Goal: Task Accomplishment & Management: Use online tool/utility

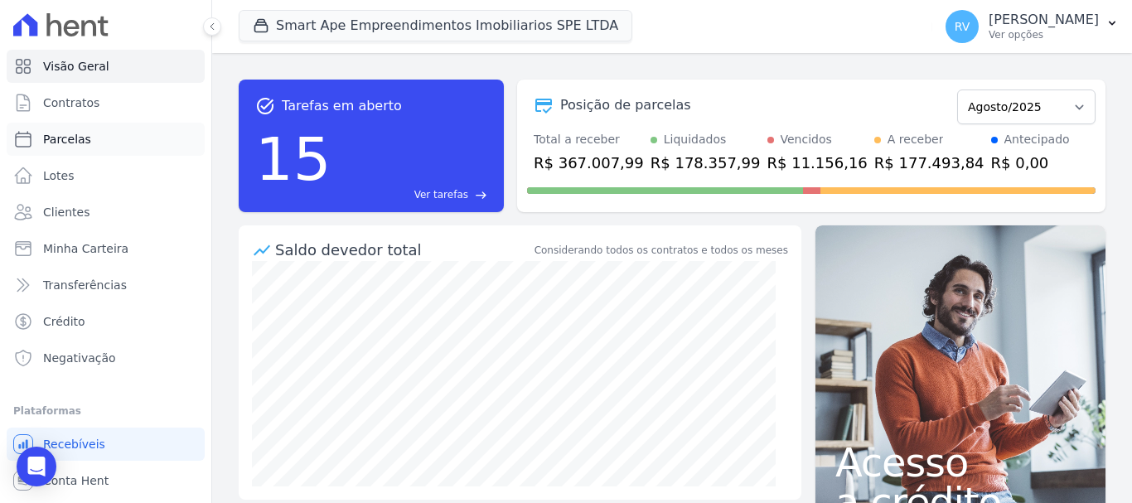
click at [94, 148] on link "Parcelas" at bounding box center [106, 139] width 198 height 33
select select
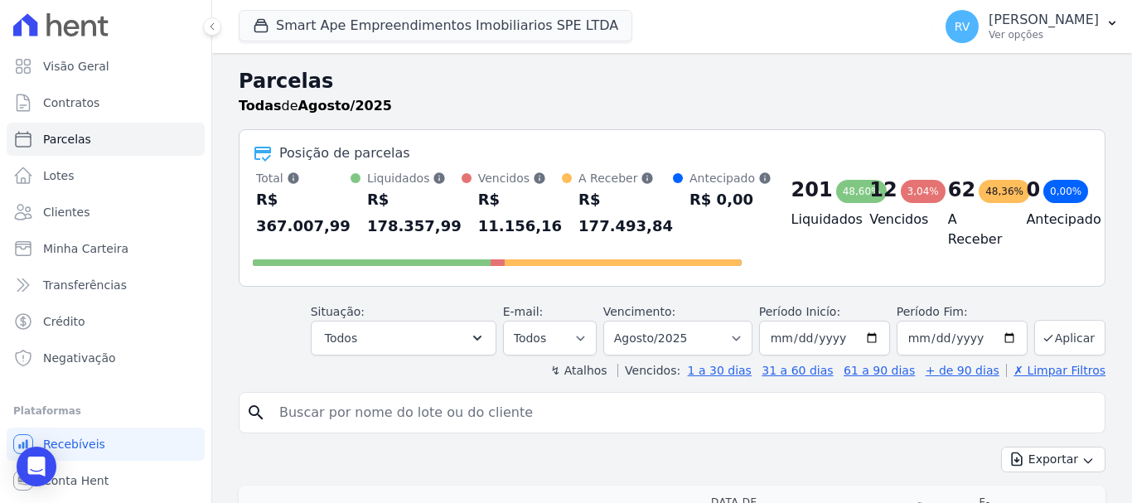
click at [491, 408] on input "search" at bounding box center [683, 412] width 828 height 33
paste input "[PERSON_NAME]"
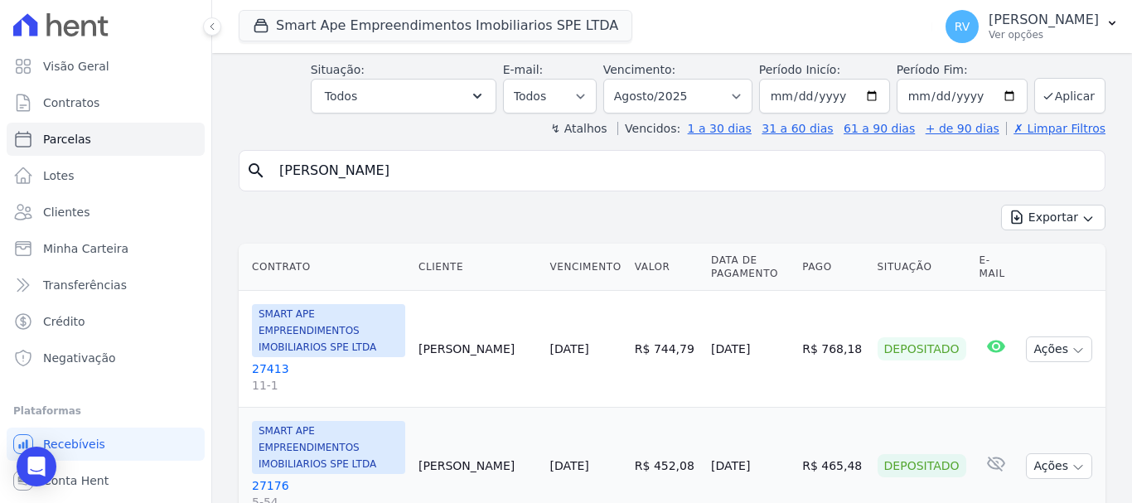
scroll to position [249, 0]
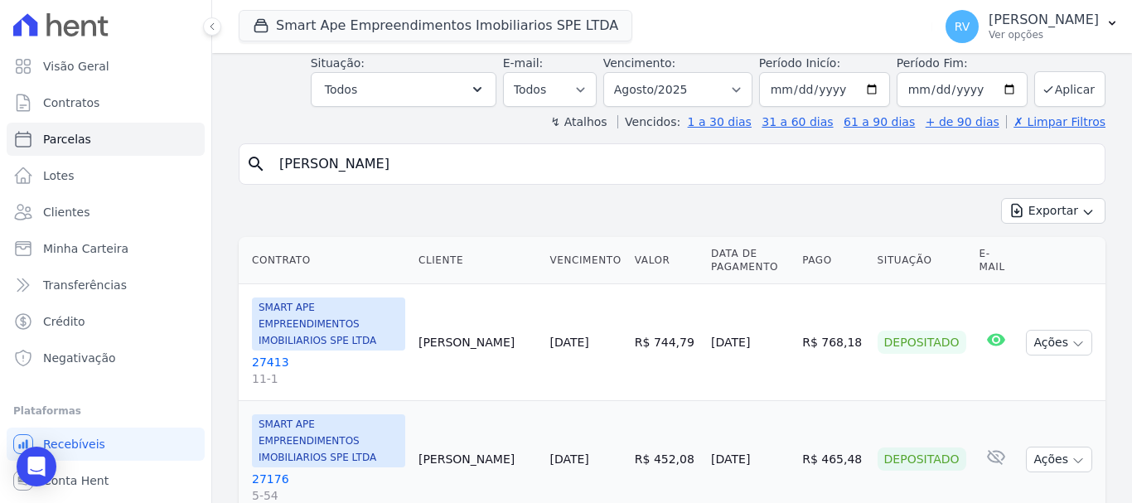
type input "[PERSON_NAME]"
select select
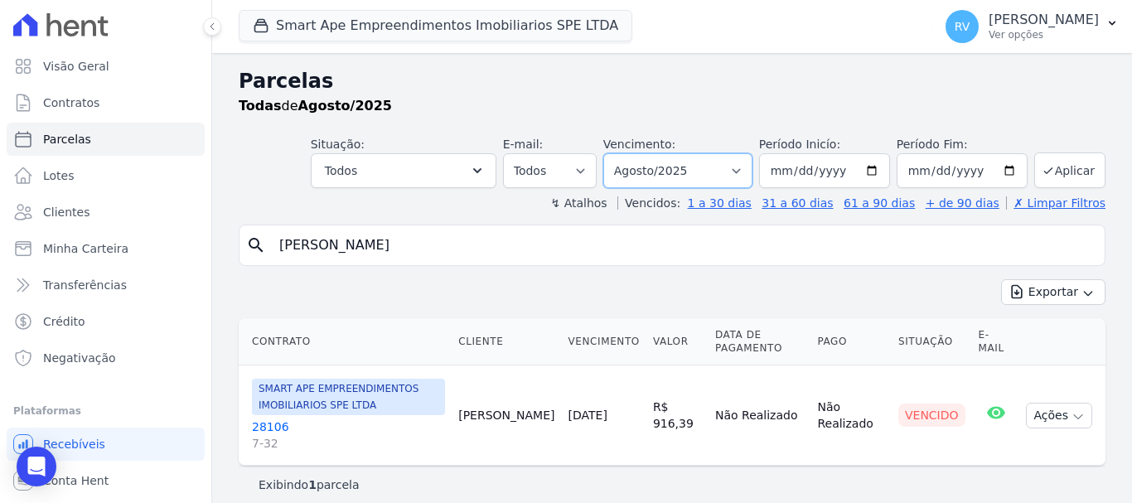
click at [654, 165] on select "Filtrar por período ──────── Todos os meses Março/2024 Abril/2024 Maio/2024 Jun…" at bounding box center [677, 170] width 149 height 35
select select "07/2025"
click at [614, 153] on select "Filtrar por período ──────── Todos os meses Março/2024 Abril/2024 Maio/2024 Jun…" at bounding box center [677, 170] width 149 height 35
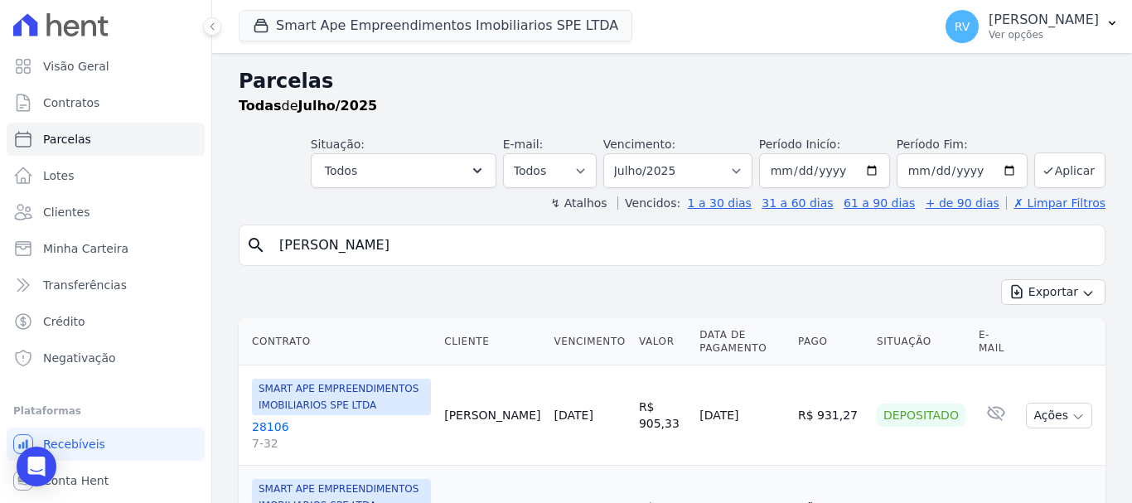
select select
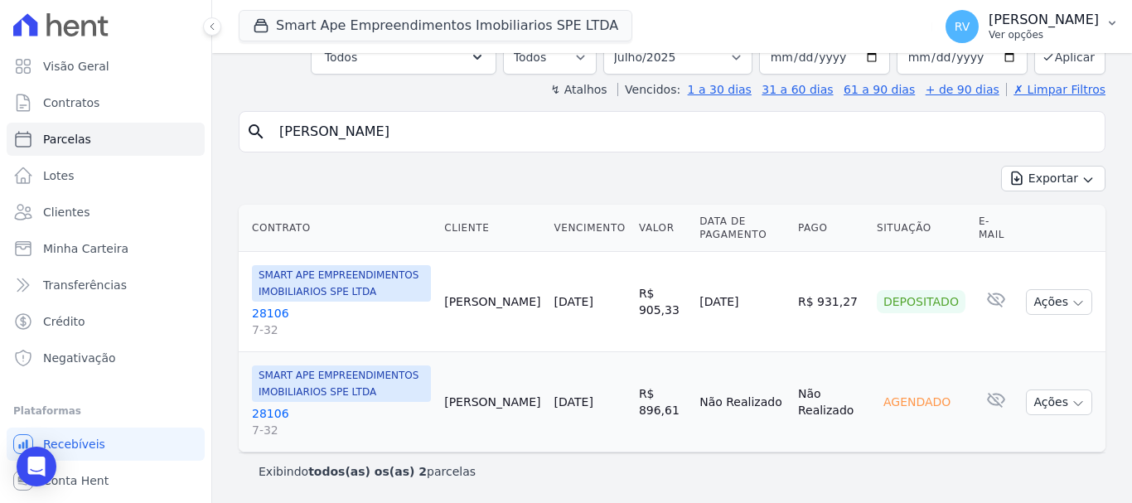
click at [1053, 13] on p "[PERSON_NAME]" at bounding box center [1043, 20] width 110 height 17
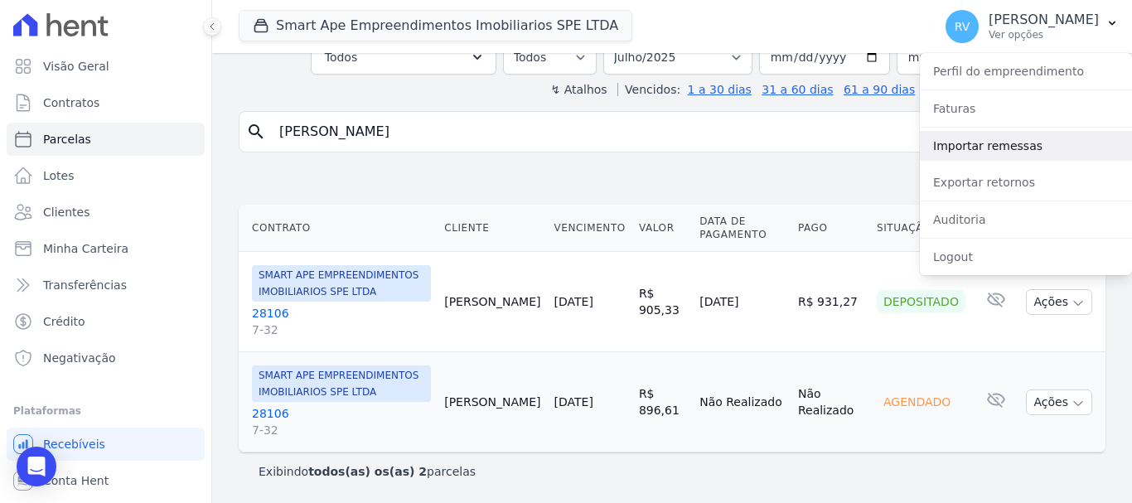
click at [970, 156] on link "Importar remessas" at bounding box center [1025, 146] width 212 height 30
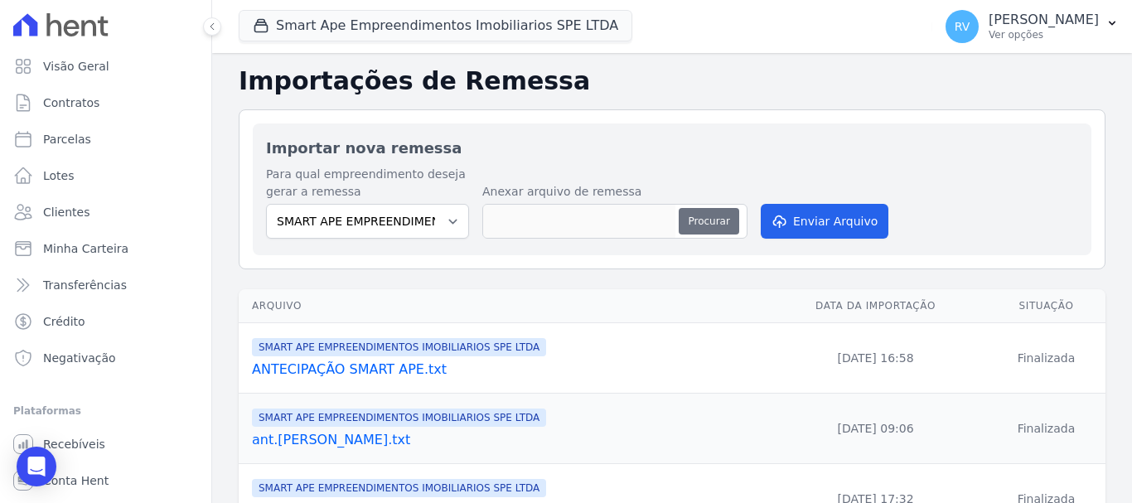
click at [708, 215] on button "Procurar" at bounding box center [708, 221] width 60 height 27
click at [721, 216] on button "Procurar" at bounding box center [708, 221] width 60 height 27
type input "MENSAL-SAMUEL.txt"
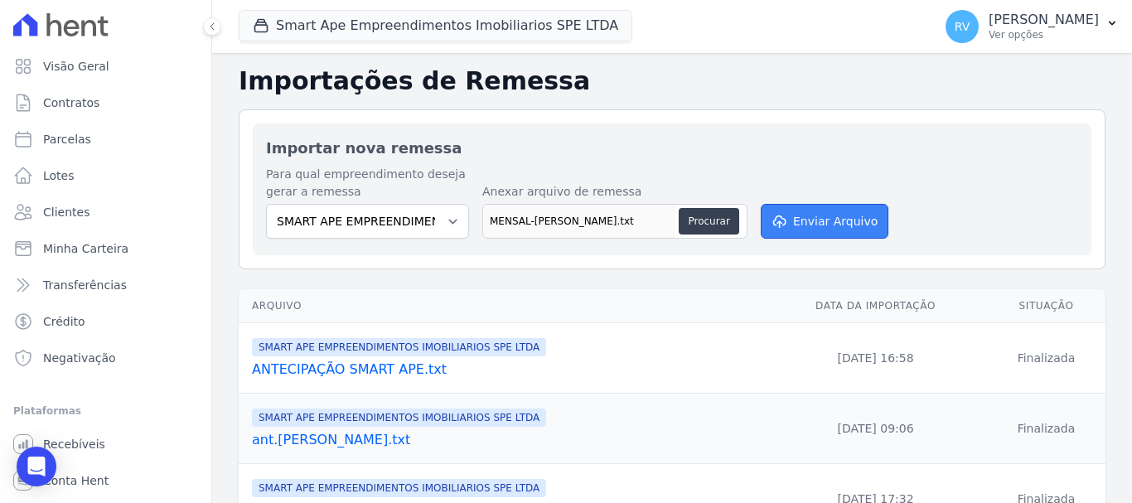
click at [800, 212] on button "Enviar Arquivo" at bounding box center [824, 221] width 128 height 35
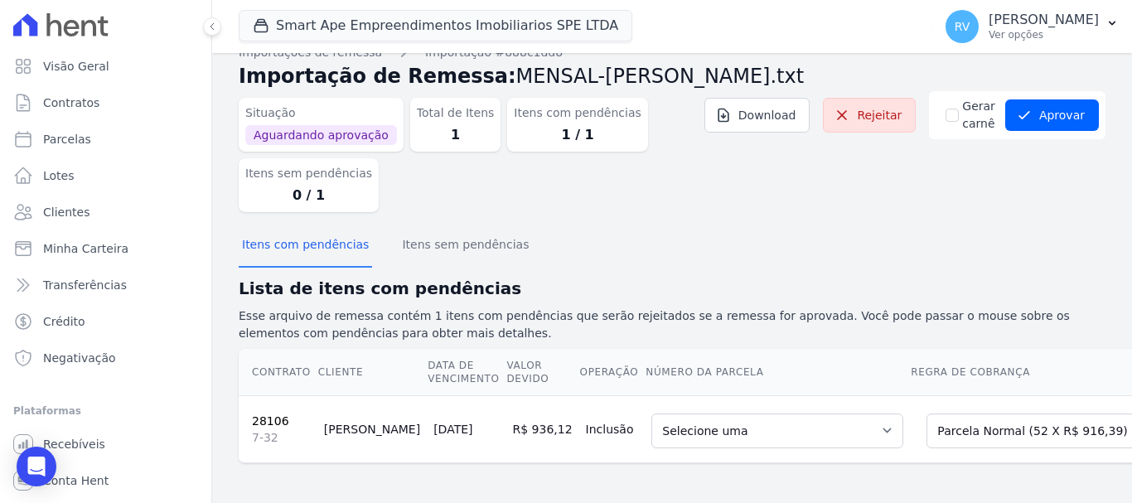
scroll to position [36, 0]
click at [959, 425] on select "Selecione uma Nova Parcela Avulsa Parcela Avulsa Existente Parcela Normal (52 X…" at bounding box center [1043, 430] width 235 height 35
click at [753, 421] on select "Selecione uma 3 - 10/07/2025 - R$ 896,61 - Agendado 5 - 10/09/2025 - R$ 916,39 …" at bounding box center [777, 430] width 252 height 35
click at [1044, 108] on button "Aprovar" at bounding box center [1052, 114] width 94 height 31
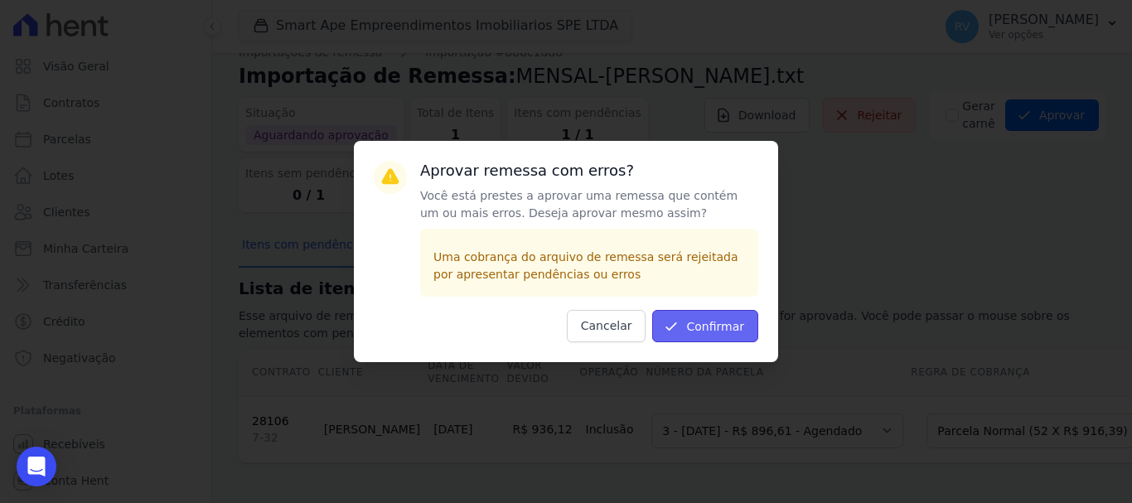
click at [673, 333] on icon "submit" at bounding box center [671, 326] width 17 height 17
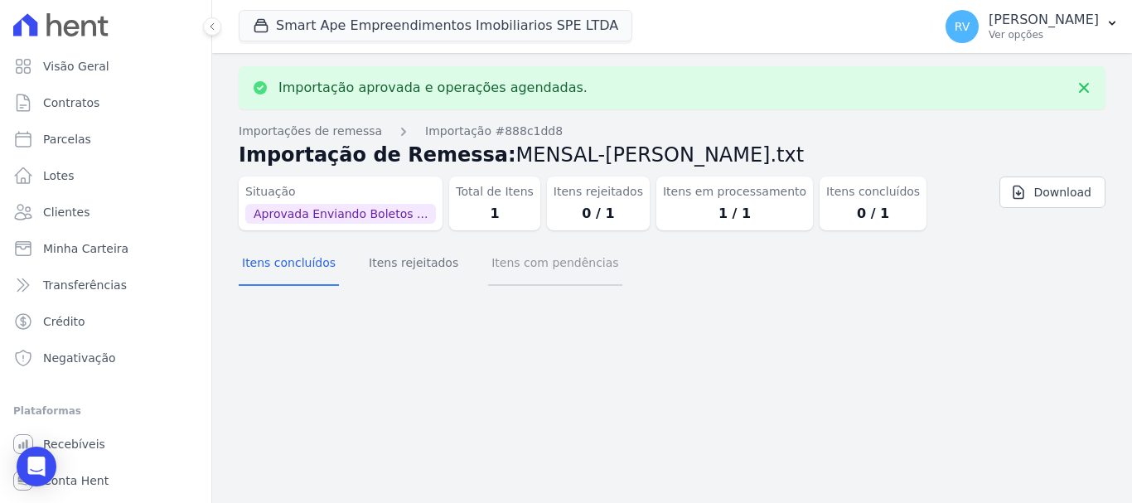
click at [546, 268] on button "Itens com pendências" at bounding box center [554, 264] width 133 height 43
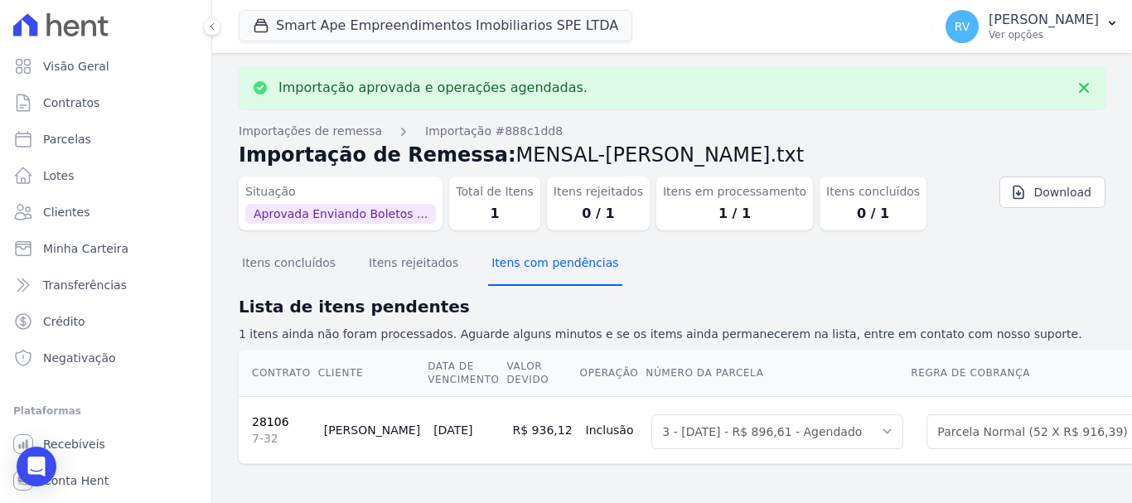
click at [517, 268] on button "Itens com pendências" at bounding box center [554, 264] width 133 height 43
click at [526, 262] on button "Itens com pendências" at bounding box center [554, 264] width 133 height 43
click at [285, 268] on button "Itens concluídos" at bounding box center [289, 264] width 100 height 43
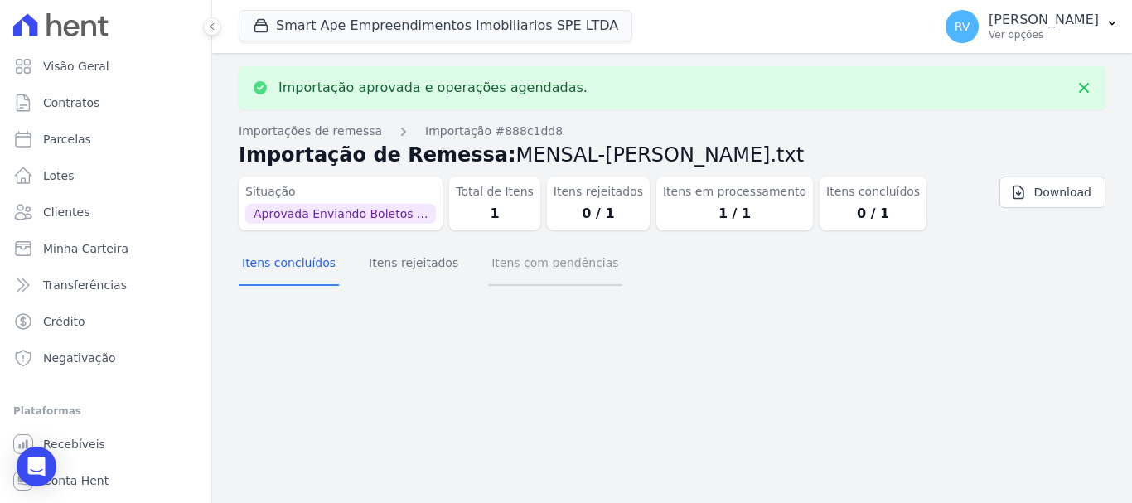
click at [492, 268] on button "Itens com pendências" at bounding box center [554, 264] width 133 height 43
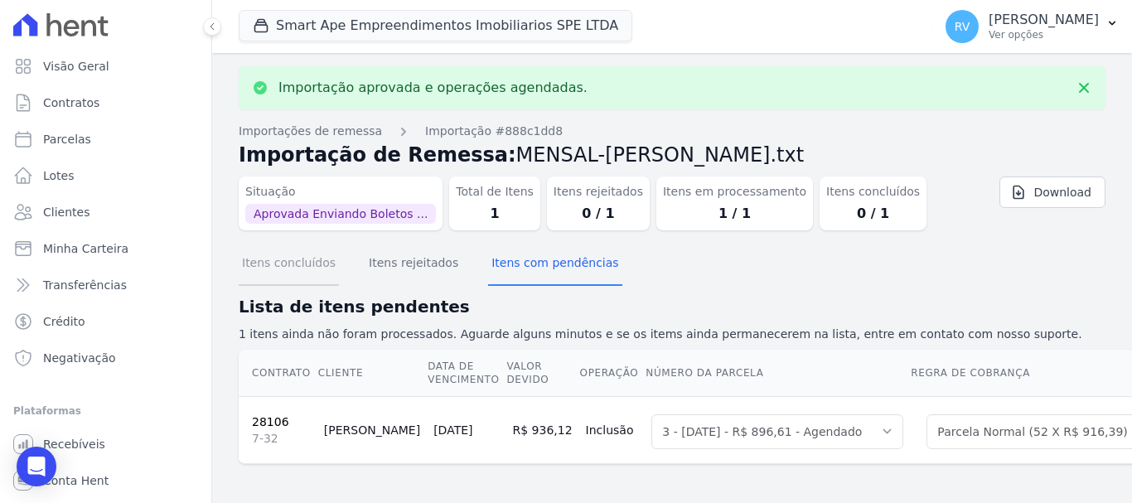
click at [317, 278] on button "Itens concluídos" at bounding box center [289, 264] width 100 height 43
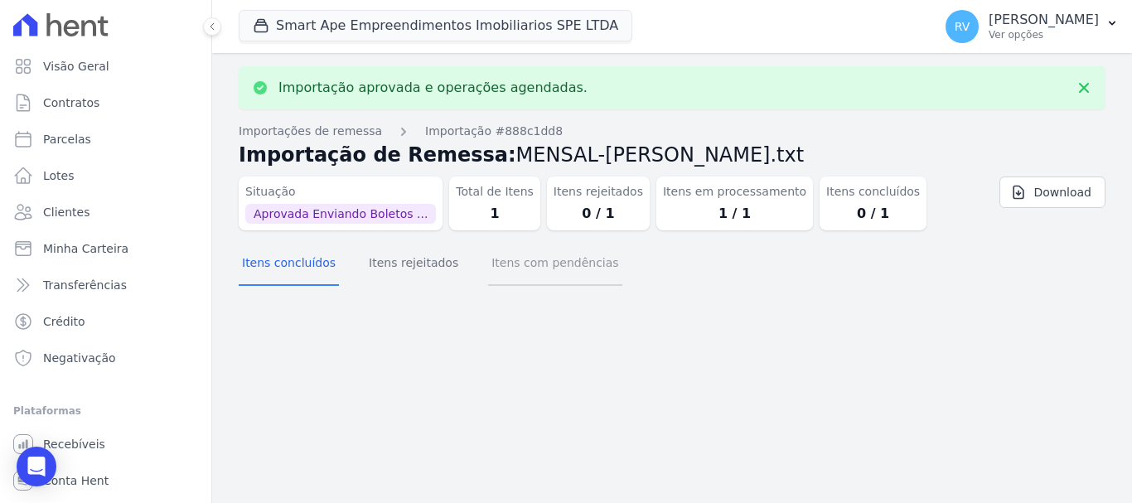
click at [545, 273] on button "Itens com pendências" at bounding box center [554, 264] width 133 height 43
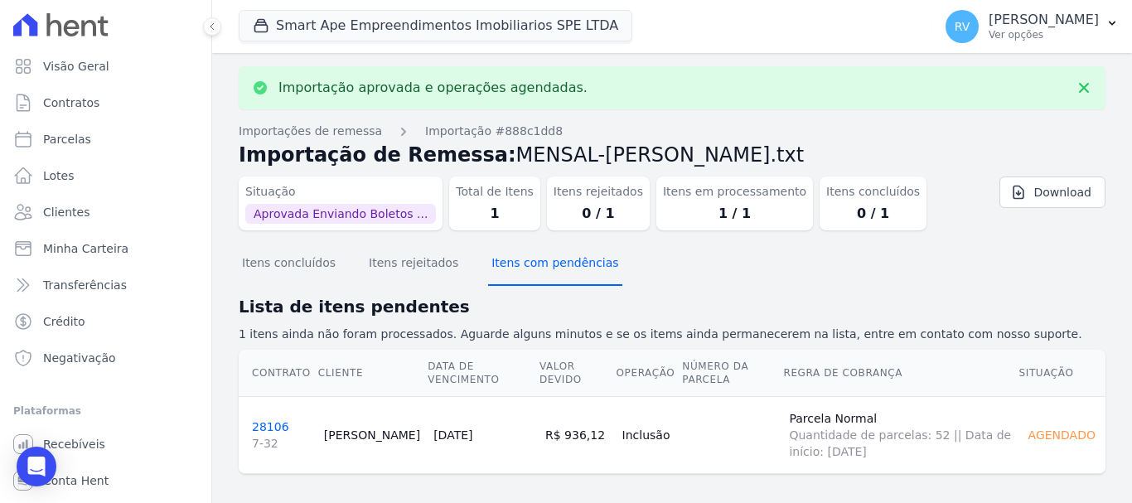
click at [548, 272] on button "Itens com pendências" at bounding box center [554, 264] width 133 height 43
click at [311, 264] on button "Itens concluídos" at bounding box center [289, 264] width 100 height 43
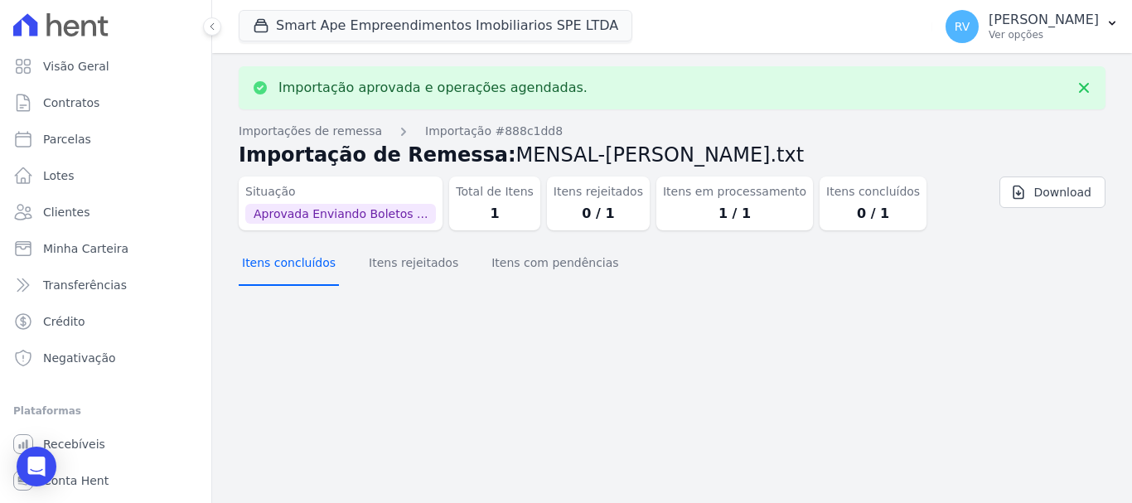
click at [289, 280] on button "Itens concluídos" at bounding box center [289, 264] width 100 height 43
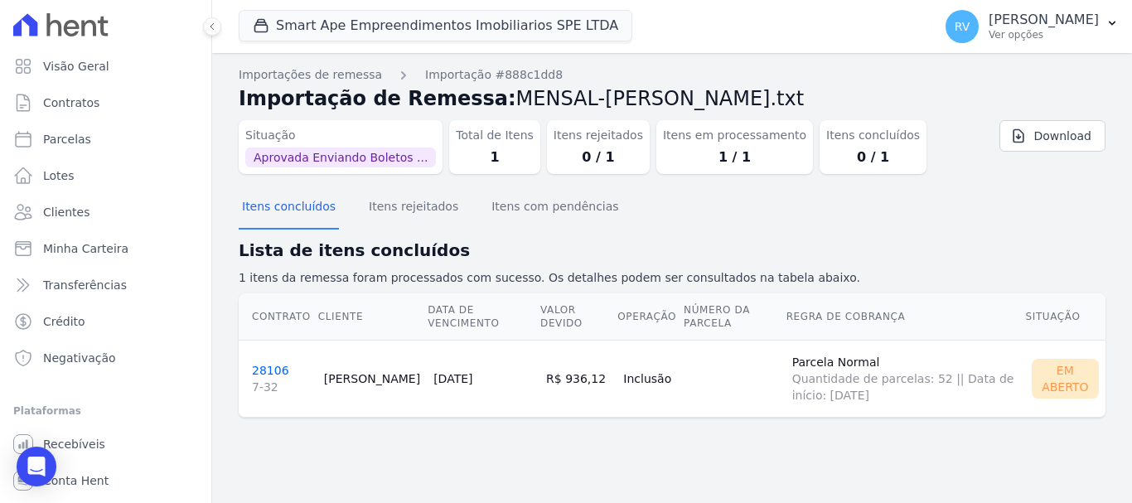
click at [273, 373] on link "28106 7-32" at bounding box center [281, 379] width 59 height 31
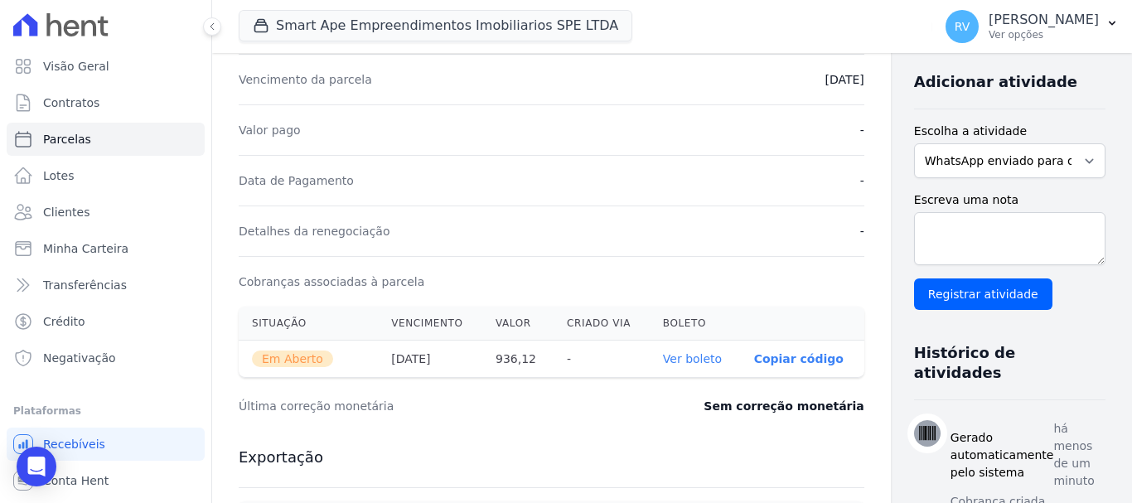
scroll to position [497, 0]
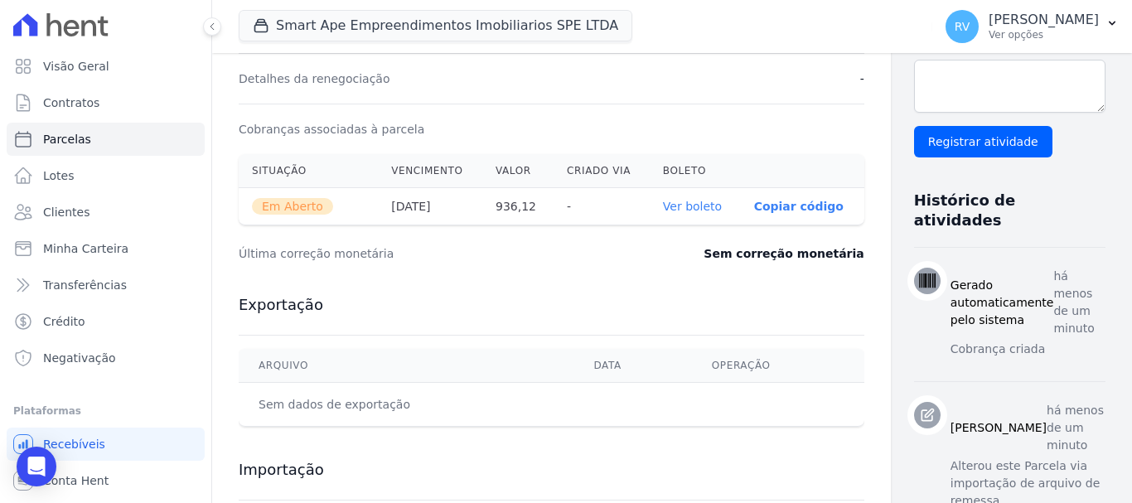
click at [663, 200] on link "Ver boleto" at bounding box center [692, 206] width 59 height 13
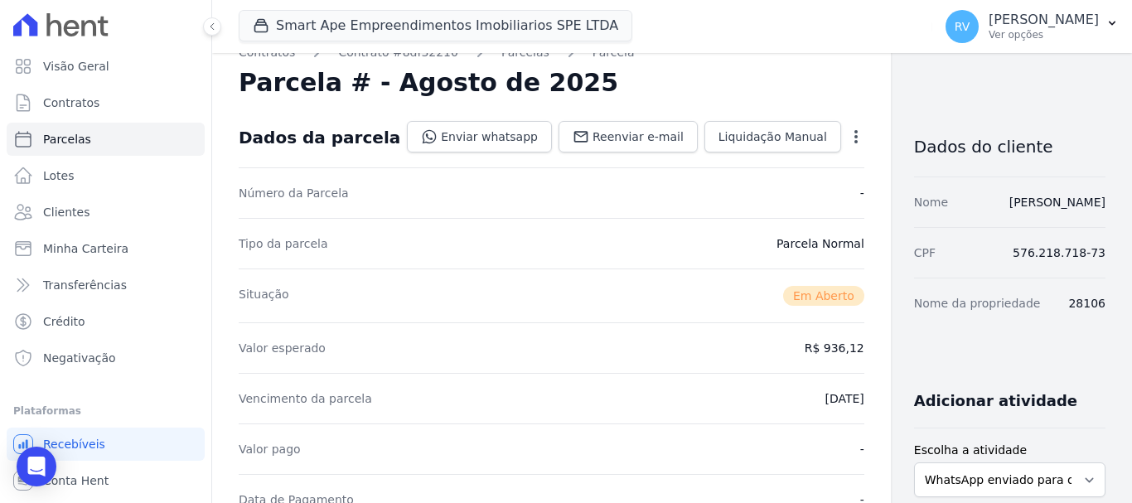
scroll to position [0, 0]
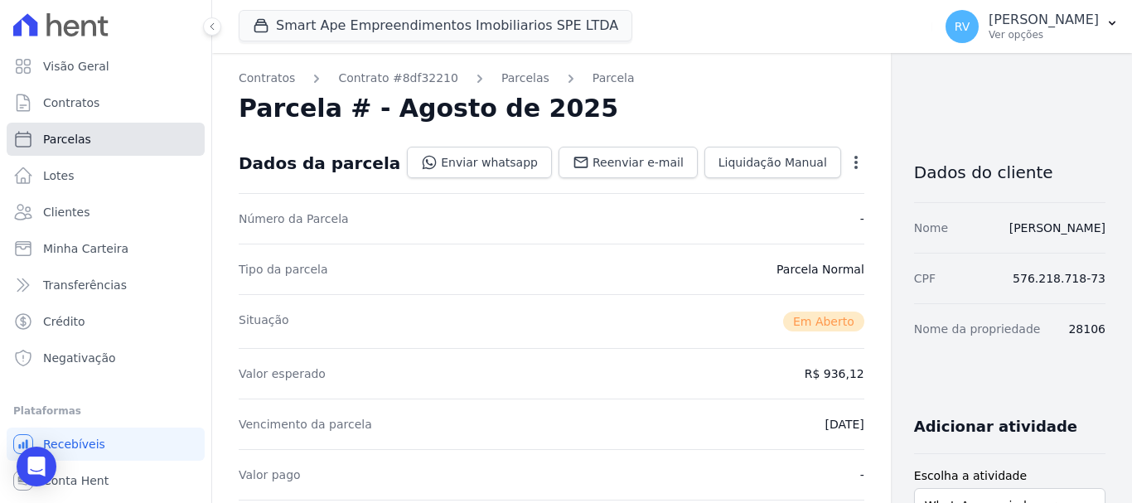
click at [137, 133] on link "Parcelas" at bounding box center [106, 139] width 198 height 33
select select
